Goal: Complete application form

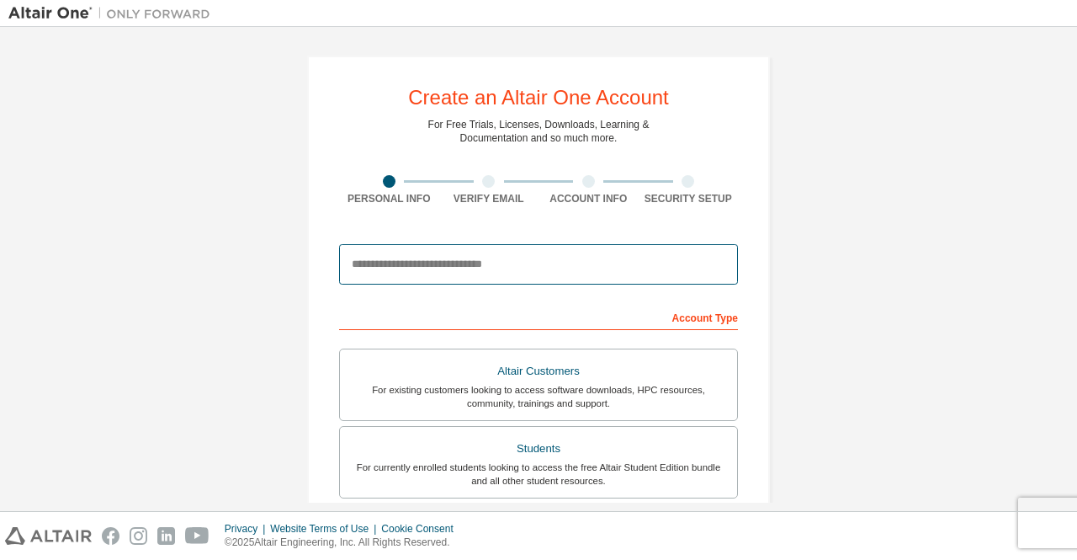
click at [568, 257] on input "email" at bounding box center [538, 264] width 399 height 40
type input "**********"
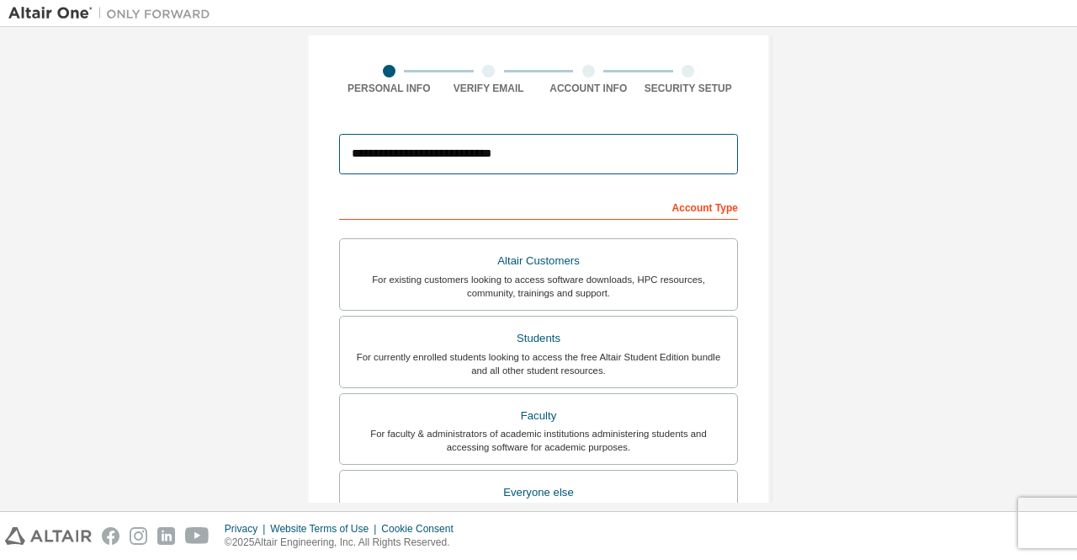
scroll to position [111, 0]
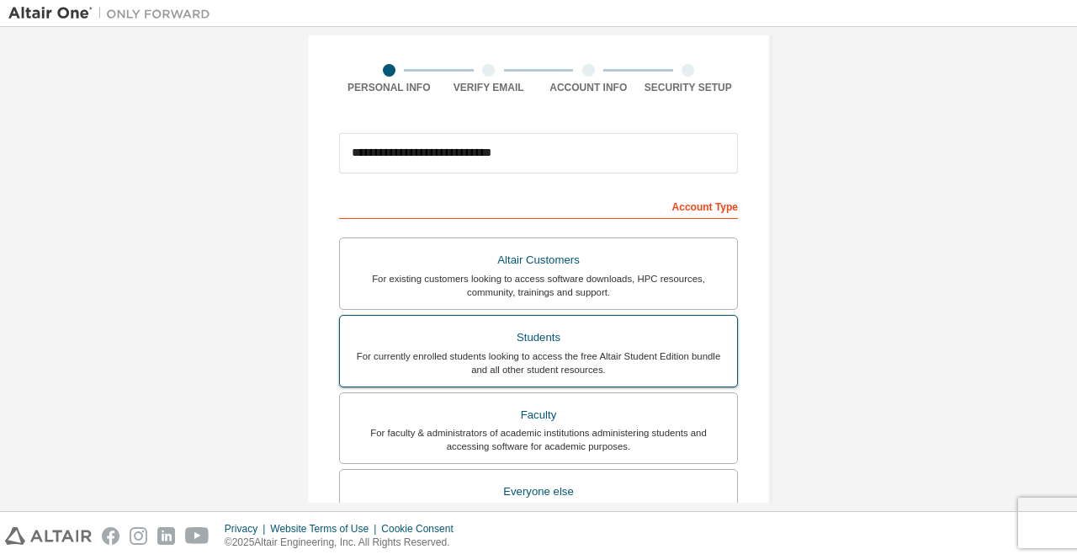
click at [609, 344] on div "Students" at bounding box center [538, 338] width 377 height 24
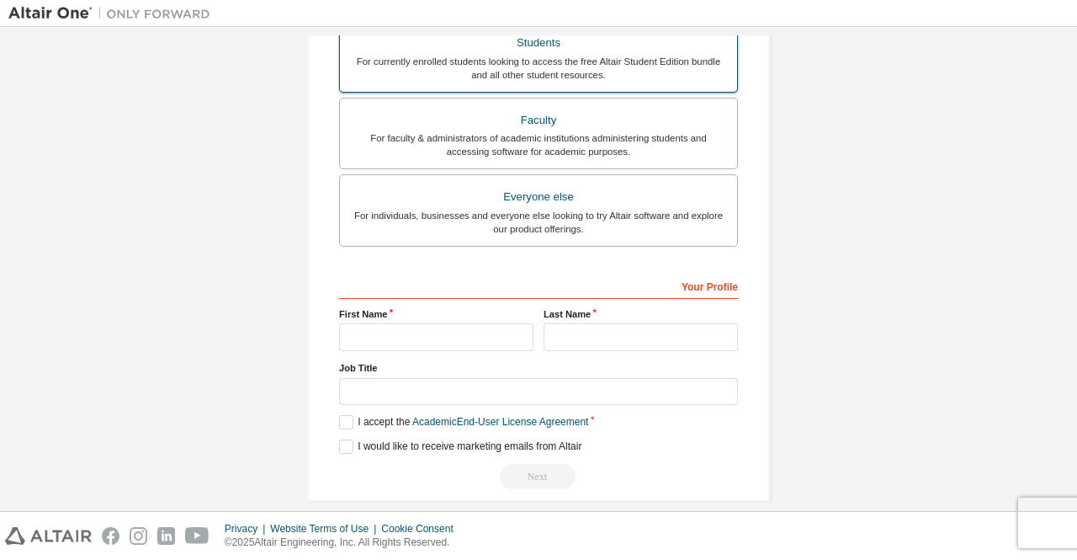
scroll to position [407, 0]
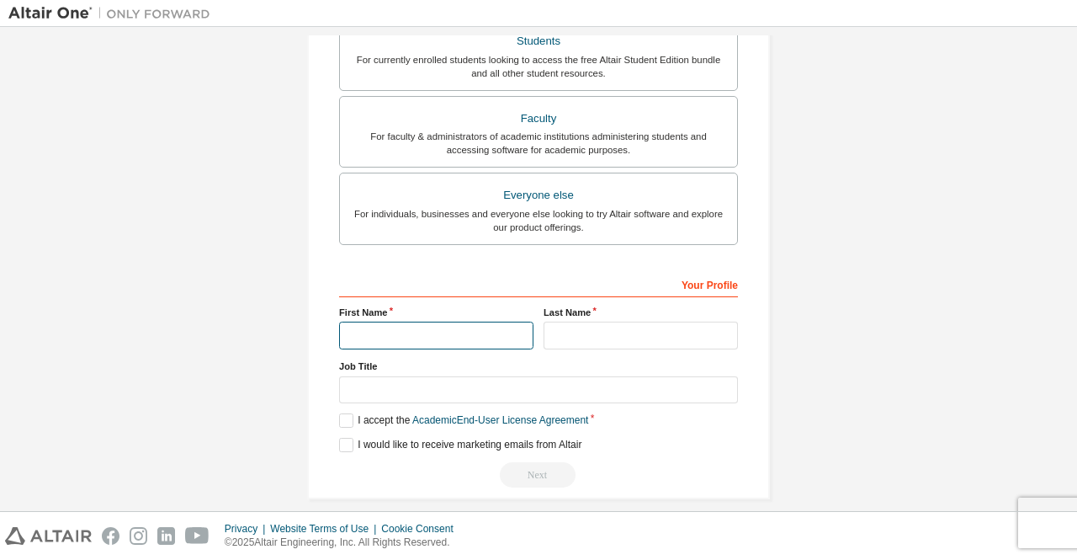
click at [476, 331] on input "text" at bounding box center [436, 336] width 194 height 28
type input "******"
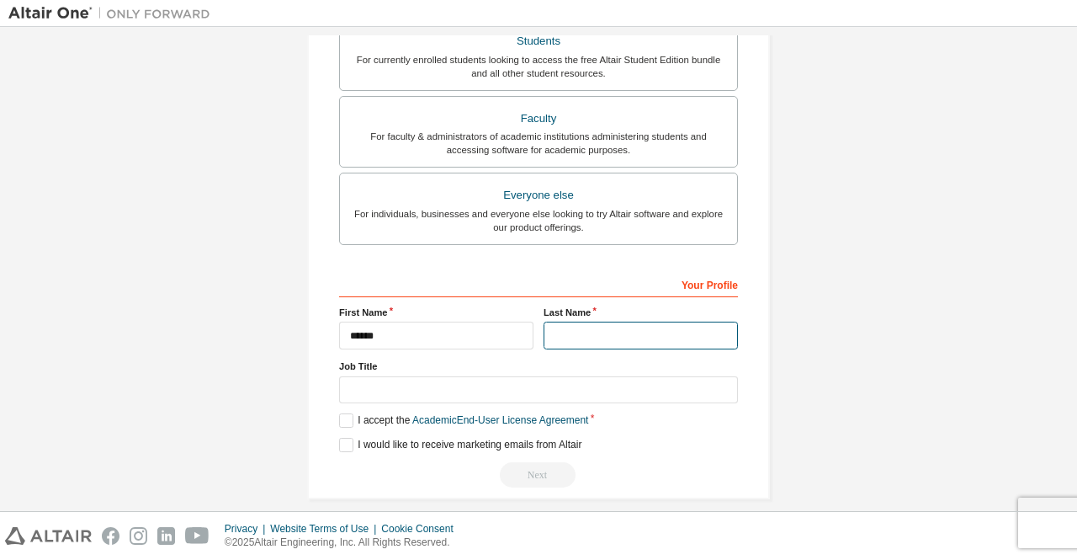
click at [571, 331] on input "text" at bounding box center [641, 336] width 194 height 28
type input "*******"
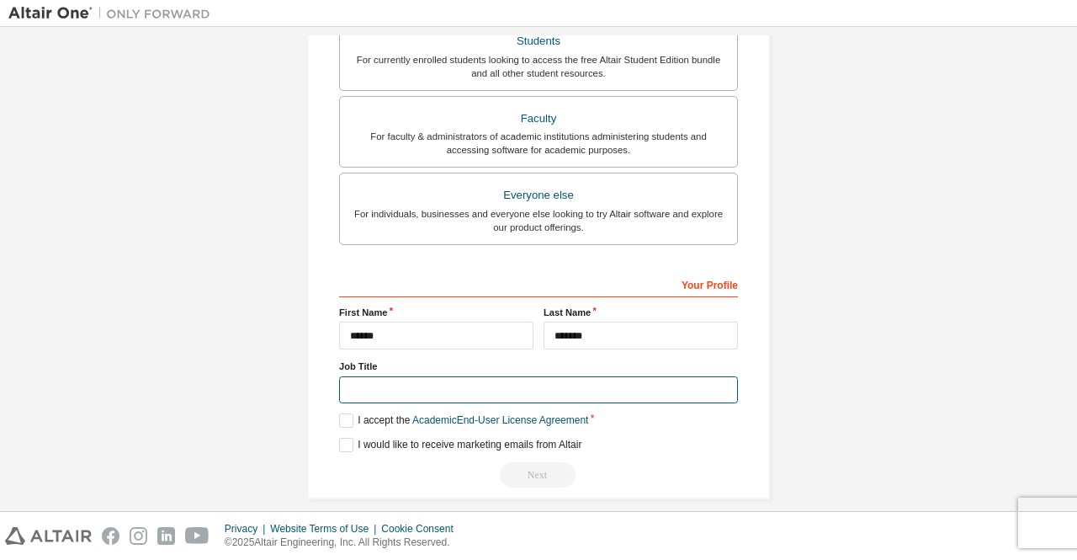
click at [441, 387] on input "text" at bounding box center [538, 390] width 399 height 28
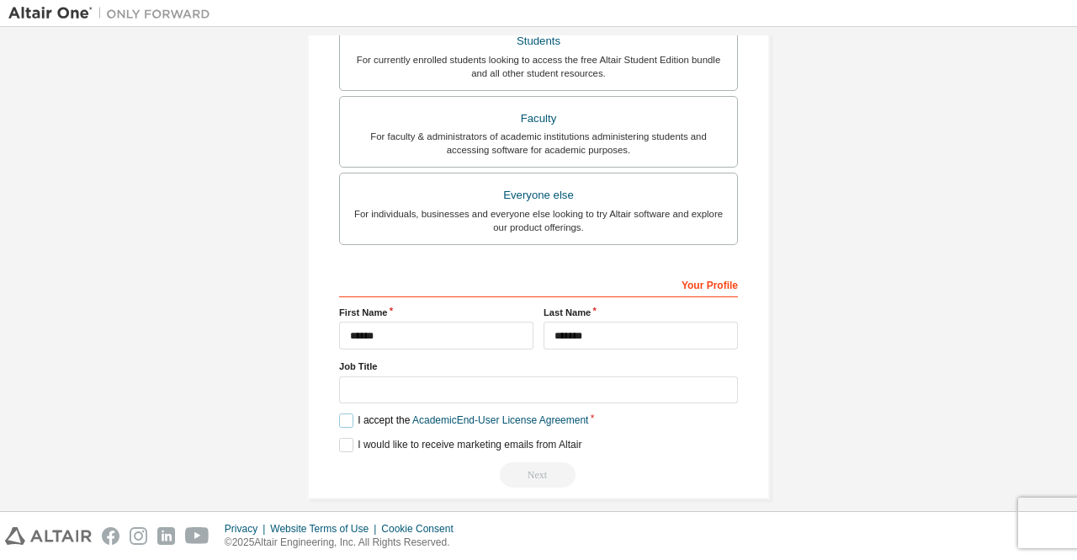
click at [345, 417] on label "I accept the Academic End-User License Agreement" at bounding box center [463, 420] width 249 height 14
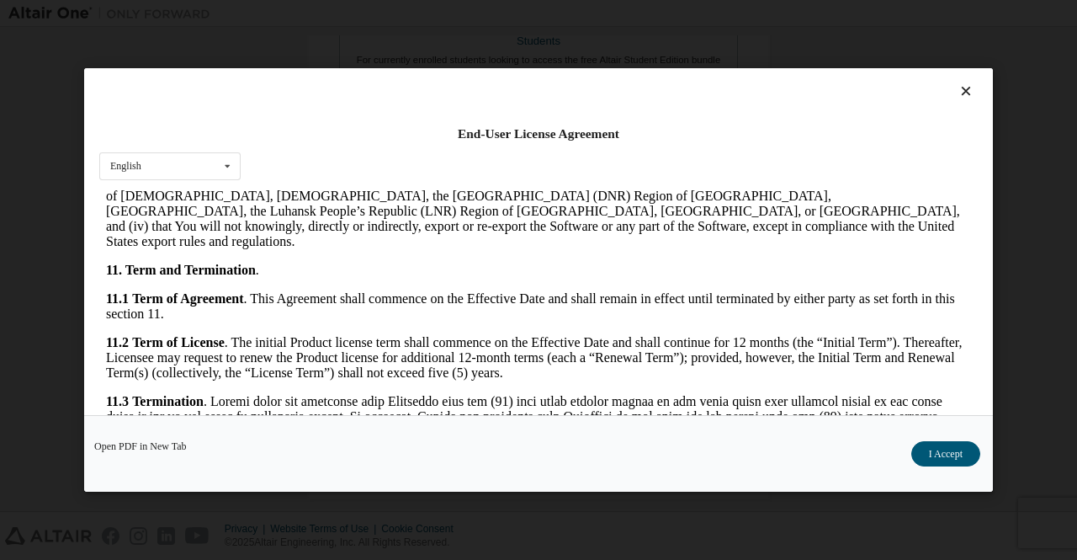
scroll to position [2783, 0]
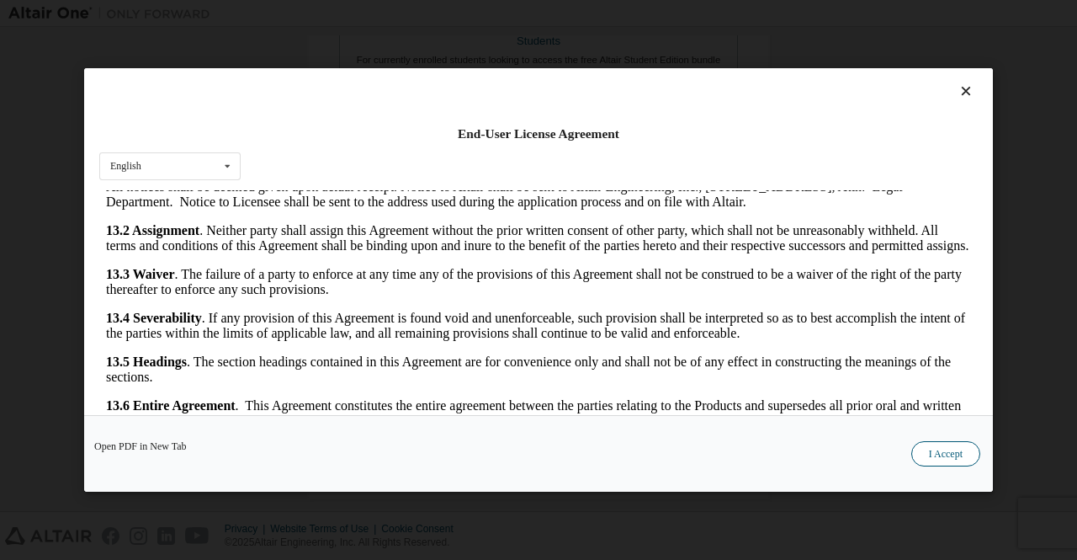
click at [943, 451] on button "I Accept" at bounding box center [946, 453] width 69 height 25
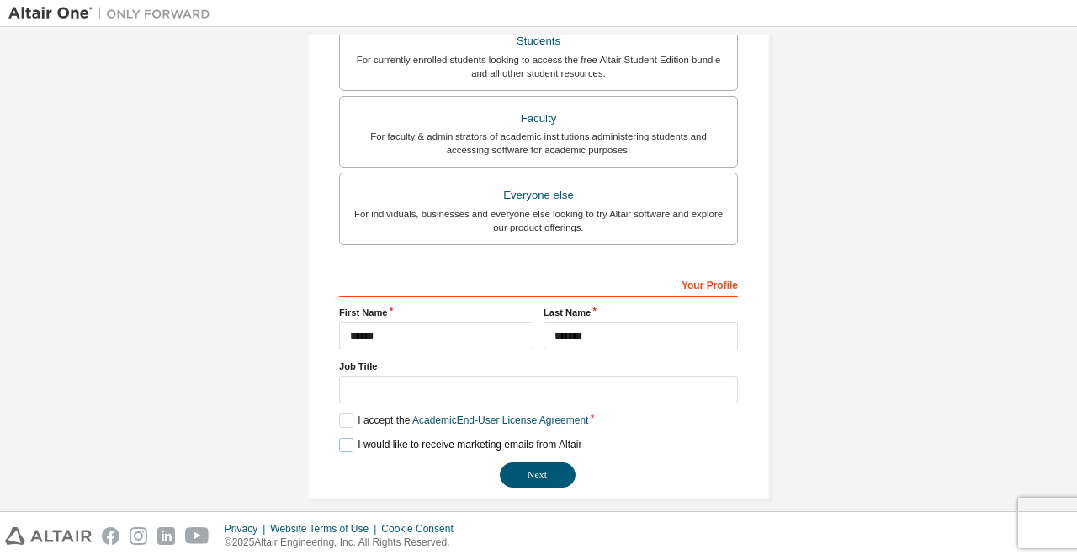
click at [343, 439] on label "I would like to receive marketing emails from Altair" at bounding box center [460, 445] width 242 height 14
click at [540, 471] on button "Next" at bounding box center [538, 474] width 76 height 25
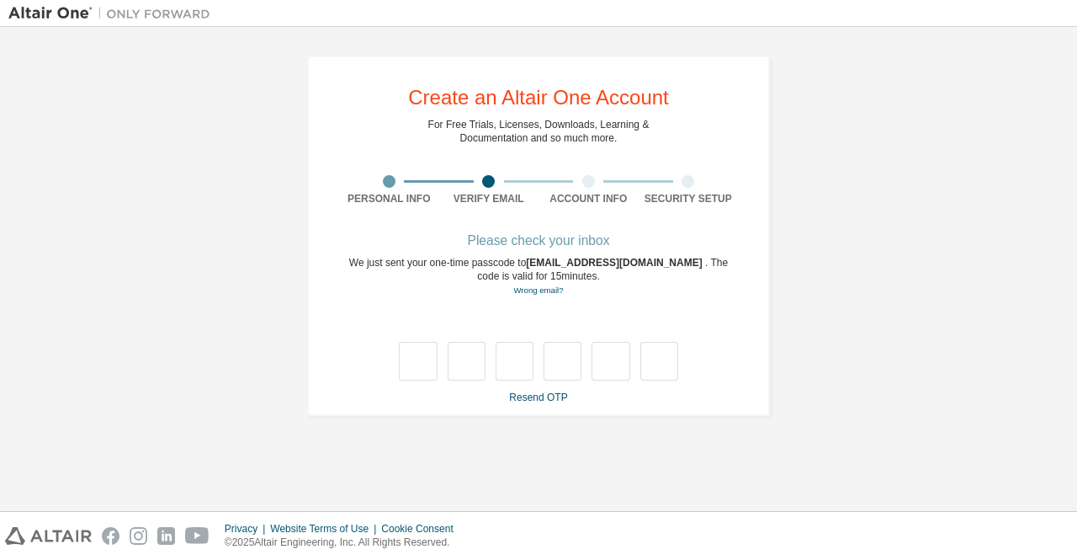
type input "*"
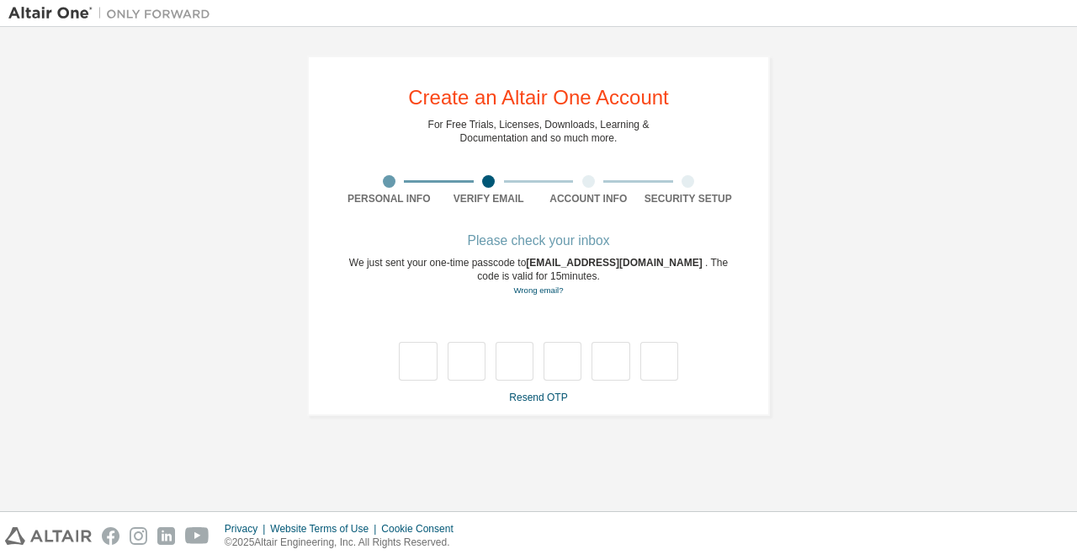
type input "*"
